Goal: Check status: Check status

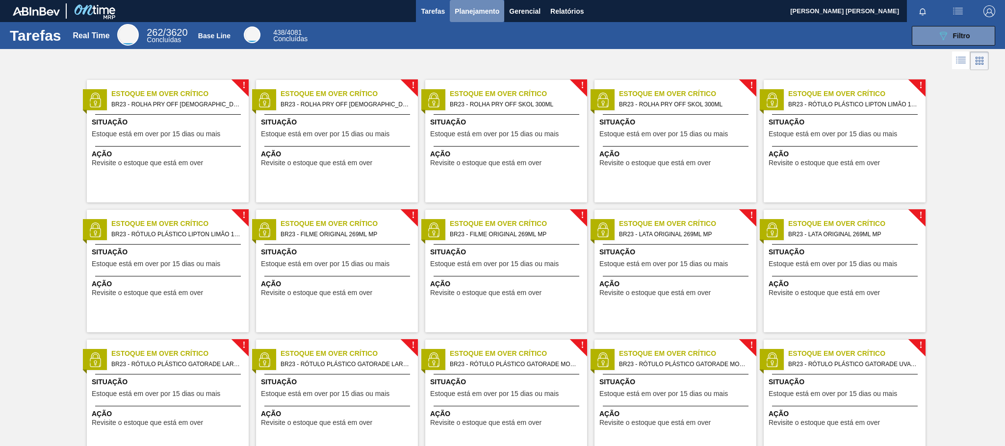
click at [492, 11] on span "Planejamento" at bounding box center [477, 11] width 45 height 12
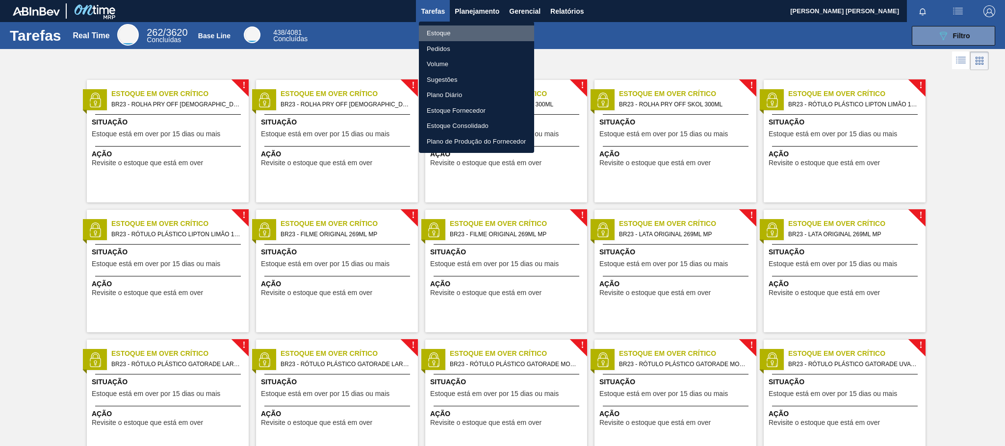
click at [440, 32] on li "Estoque" at bounding box center [476, 34] width 115 height 16
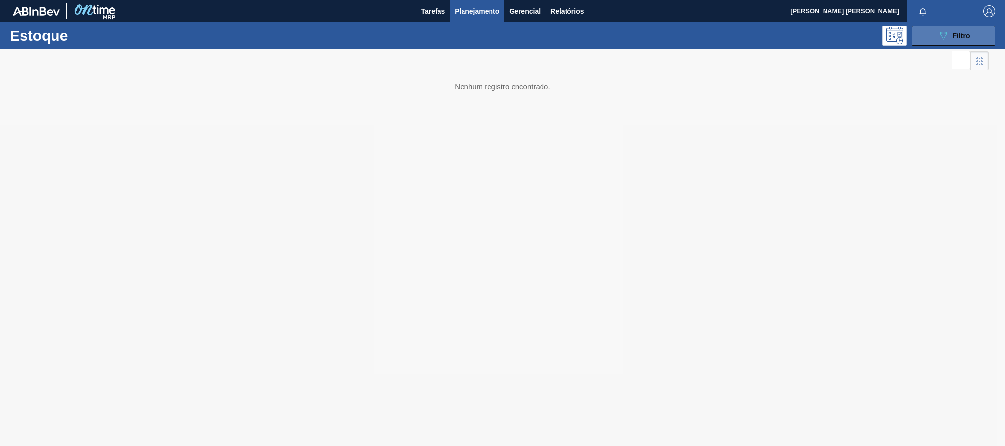
click at [942, 34] on icon "089F7B8B-B2A5-4AFE-B5C0-19BA573D28AC" at bounding box center [943, 36] width 12 height 12
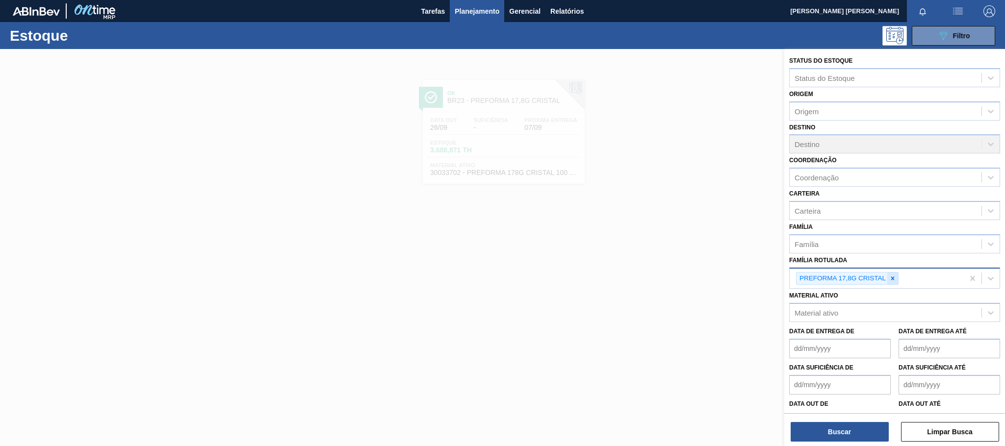
click at [893, 273] on div at bounding box center [892, 279] width 11 height 12
paste Rotulada "30004534"
type Rotulada "3"
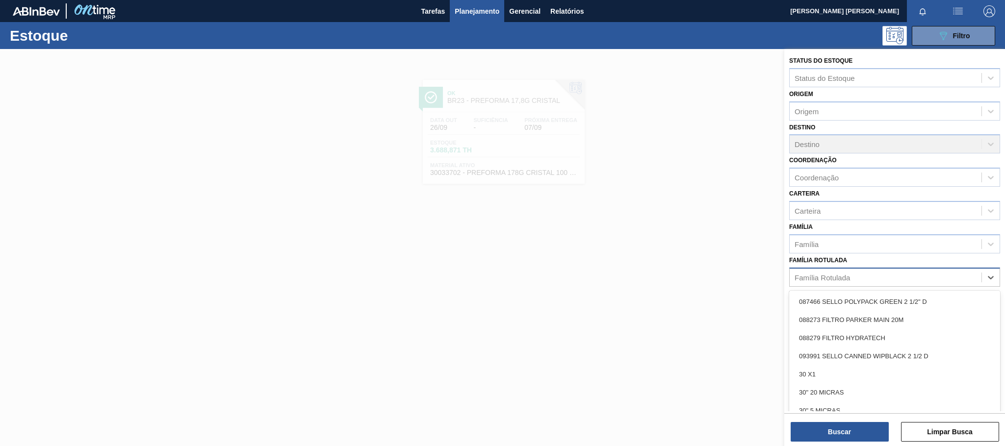
click at [820, 258] on label "Família Rotulada" at bounding box center [818, 260] width 58 height 7
click at [796, 273] on Rotulada "Família Rotulada" at bounding box center [795, 277] width 1 height 8
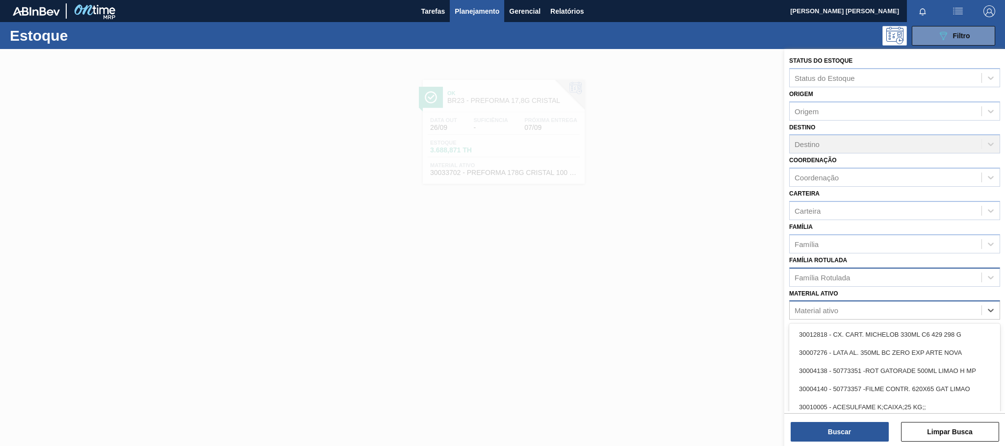
click at [834, 316] on div "Material ativo" at bounding box center [886, 311] width 192 height 14
paste ativo "30004534"
type ativo "30004534"
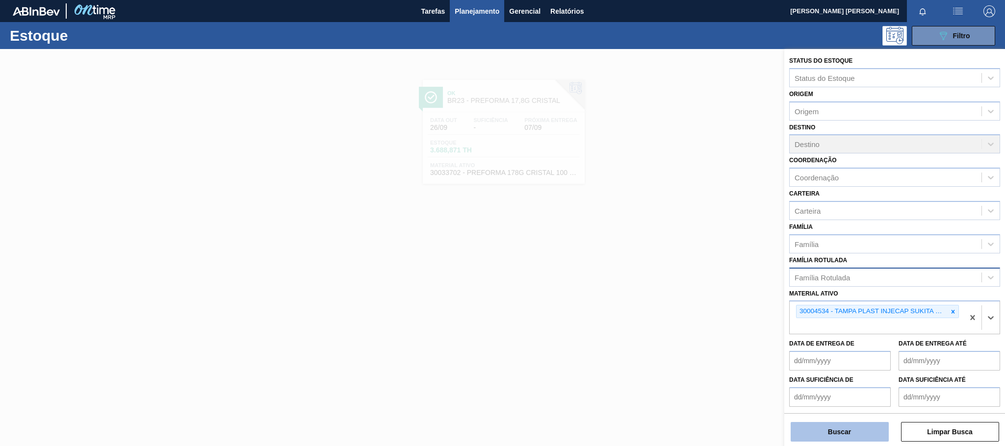
click at [850, 433] on button "Buscar" at bounding box center [840, 432] width 98 height 20
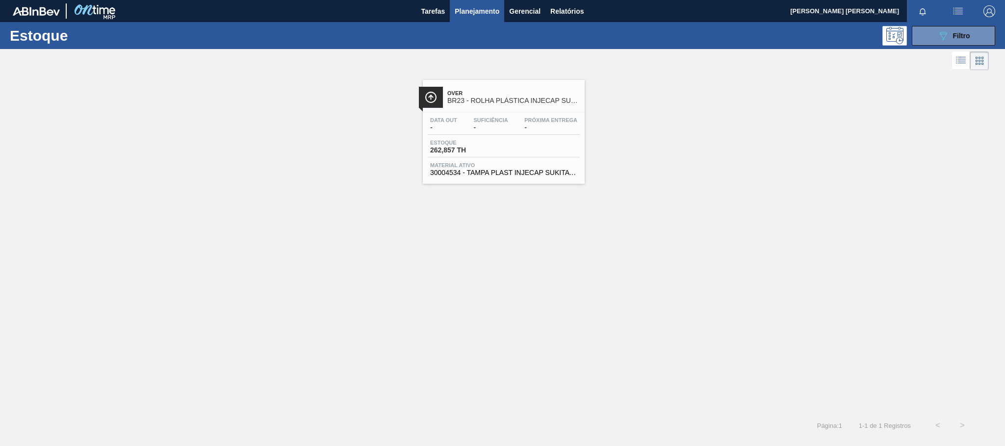
click at [531, 121] on span "Próxima Entrega" at bounding box center [550, 120] width 53 height 6
